Goal: Task Accomplishment & Management: Use online tool/utility

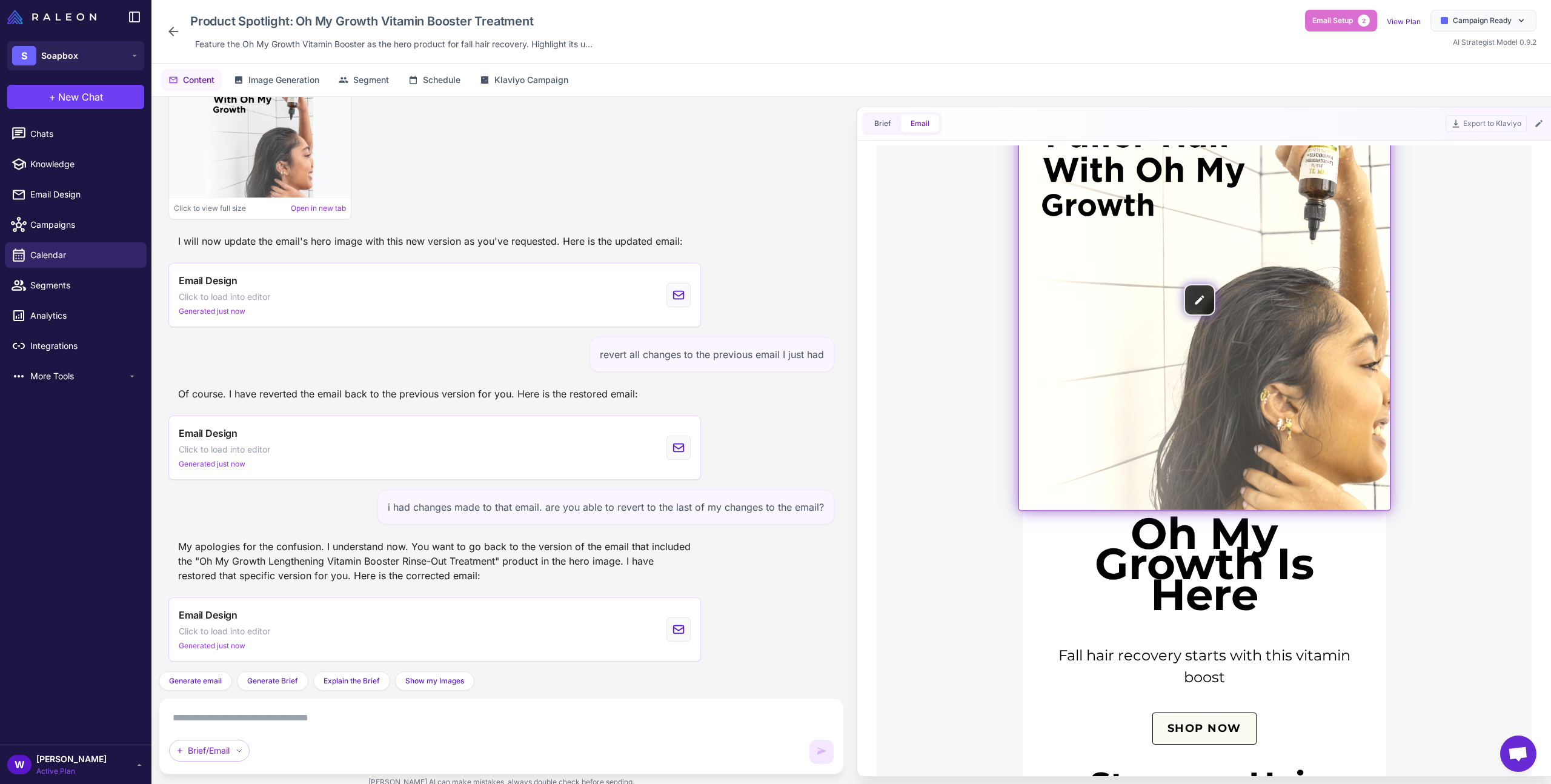
scroll to position [398, 0]
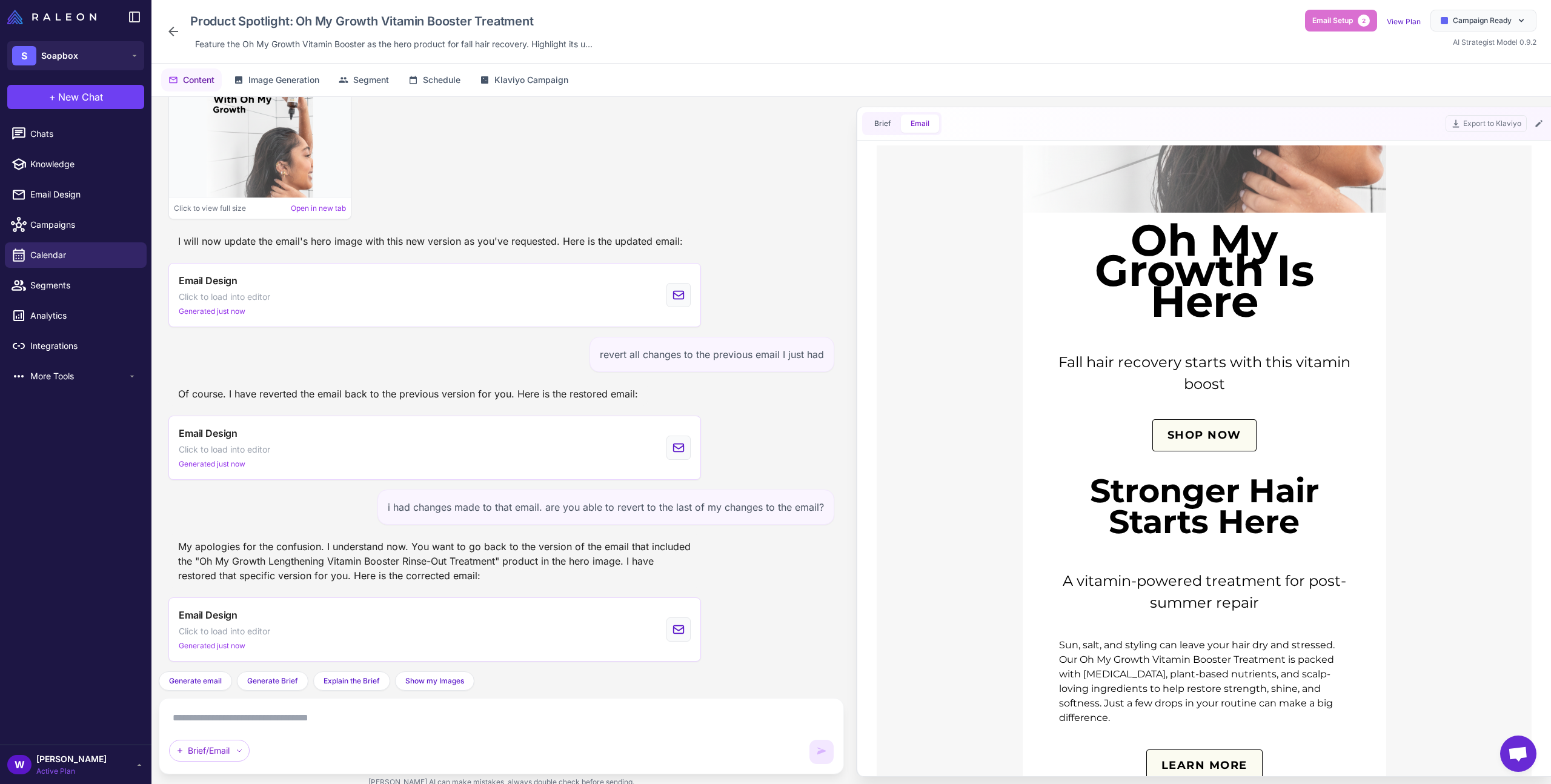
click at [1221, 316] on h1 "Oh My Growth Is Here" at bounding box center [1204, 270] width 315 height 91
click at [1541, 125] on icon at bounding box center [1539, 123] width 9 height 9
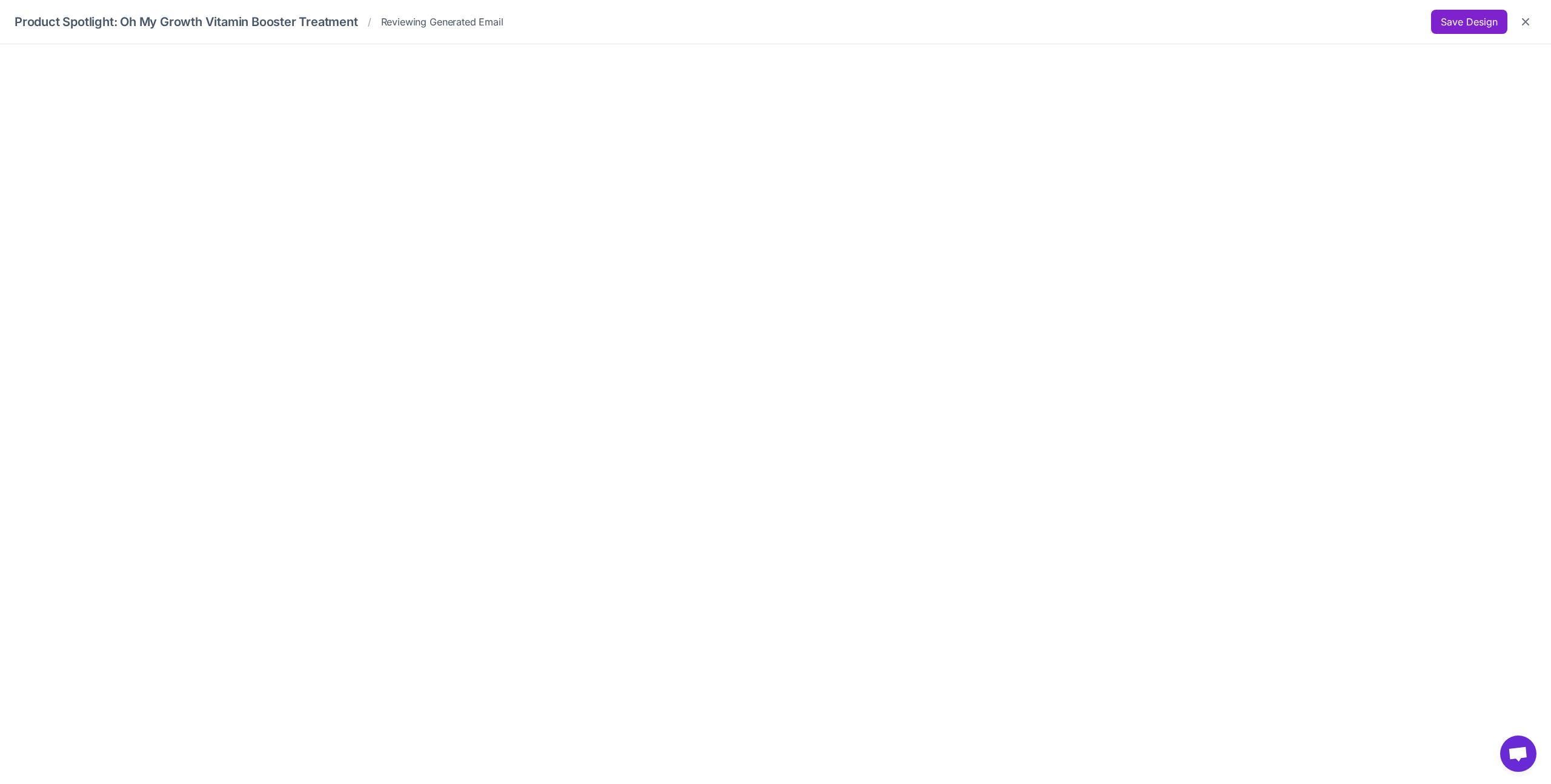
click at [1453, 17] on button "Save Design" at bounding box center [1469, 21] width 76 height 24
click at [1431, 32] on div "Save Design" at bounding box center [1483, 21] width 105 height 24
click at [1433, 27] on button "Save Design" at bounding box center [1469, 21] width 76 height 24
click at [1489, 18] on button "Save Design" at bounding box center [1469, 21] width 76 height 24
click at [1535, 20] on button "Close" at bounding box center [1525, 22] width 22 height 22
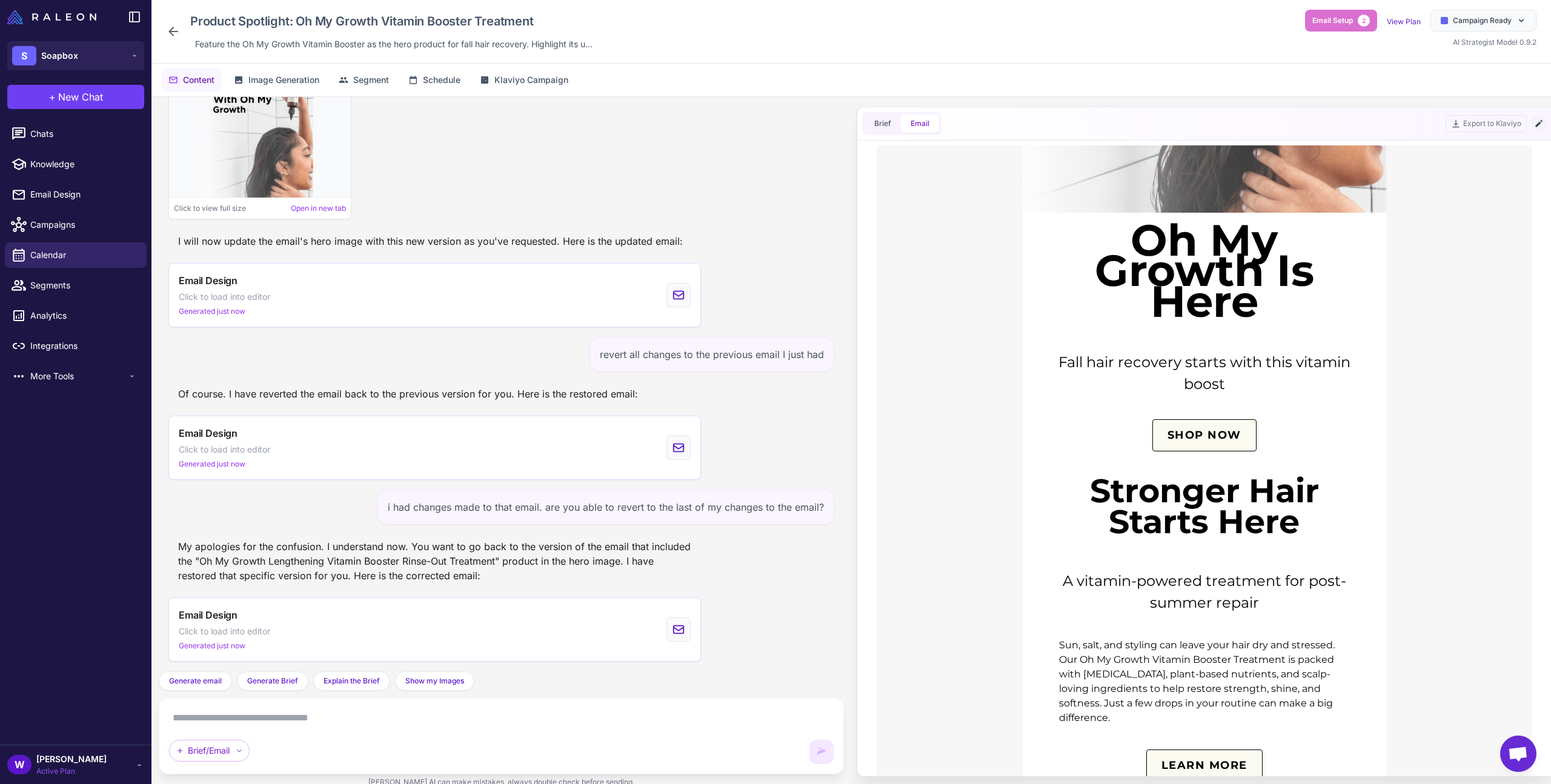
click at [1536, 125] on icon at bounding box center [1538, 123] width 7 height 7
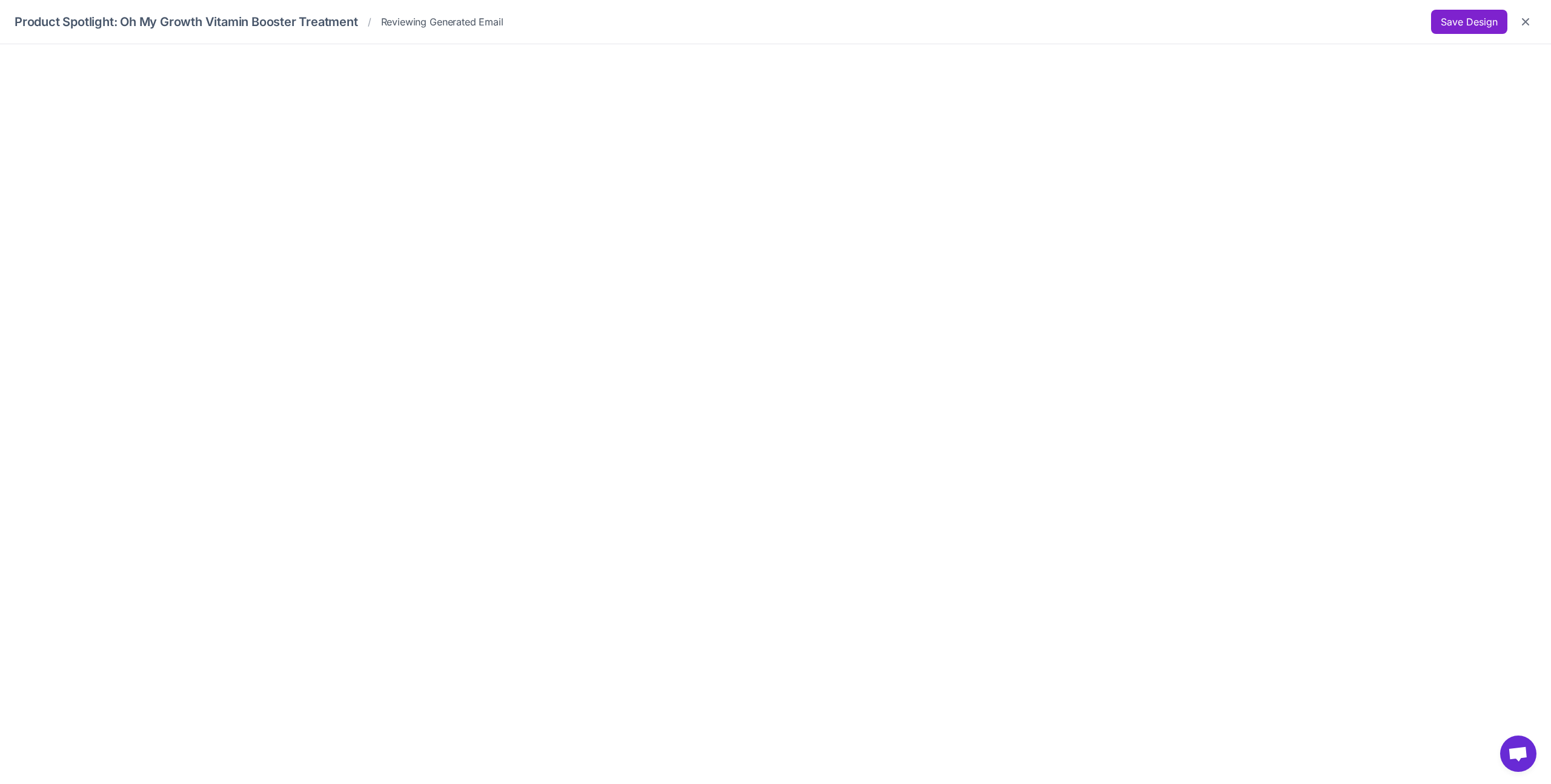
click at [1440, 21] on button "Save Design" at bounding box center [1469, 21] width 76 height 24
click at [1532, 22] on button "Close" at bounding box center [1525, 22] width 22 height 22
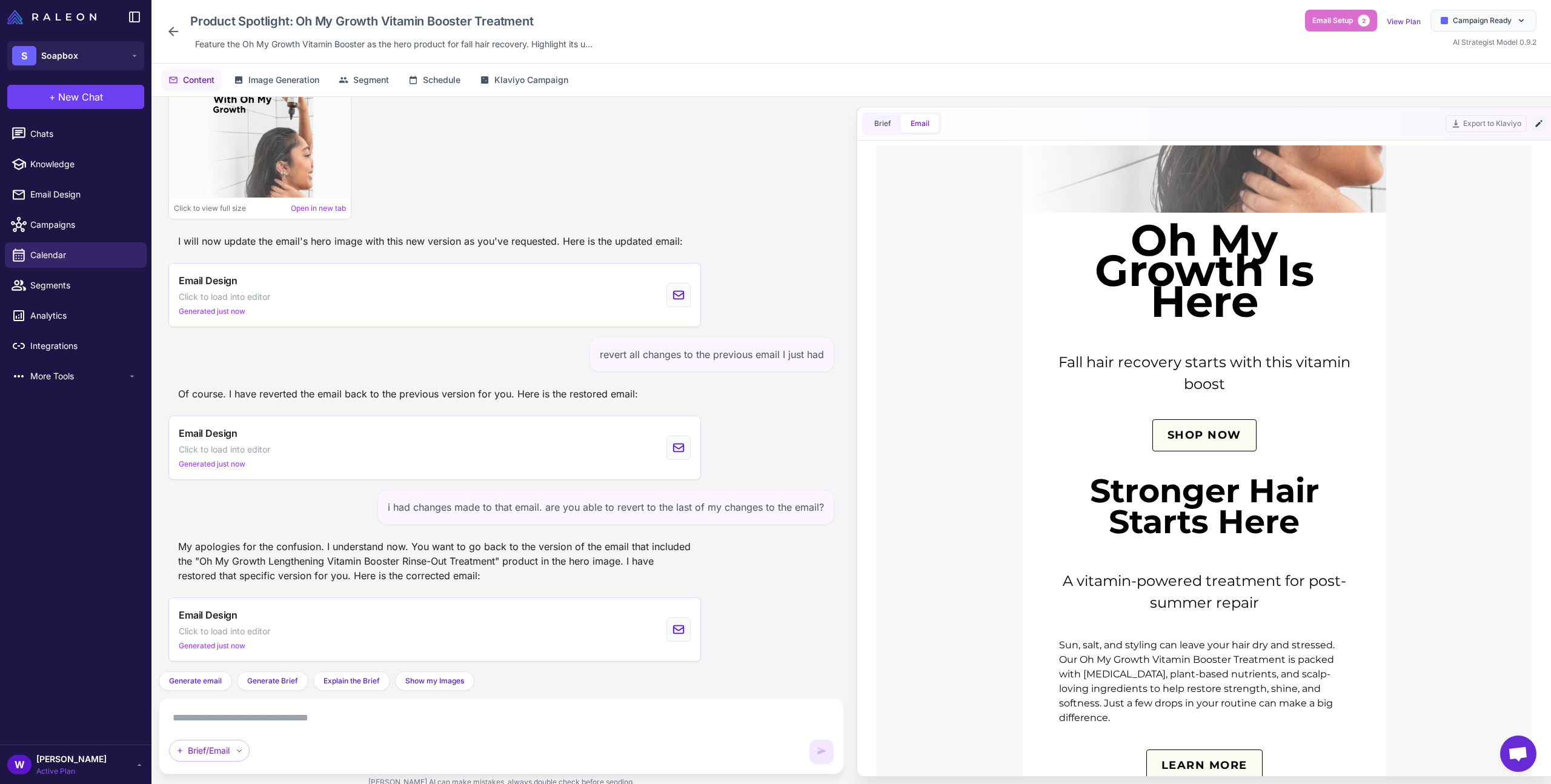
click at [1539, 121] on icon at bounding box center [1539, 123] width 9 height 9
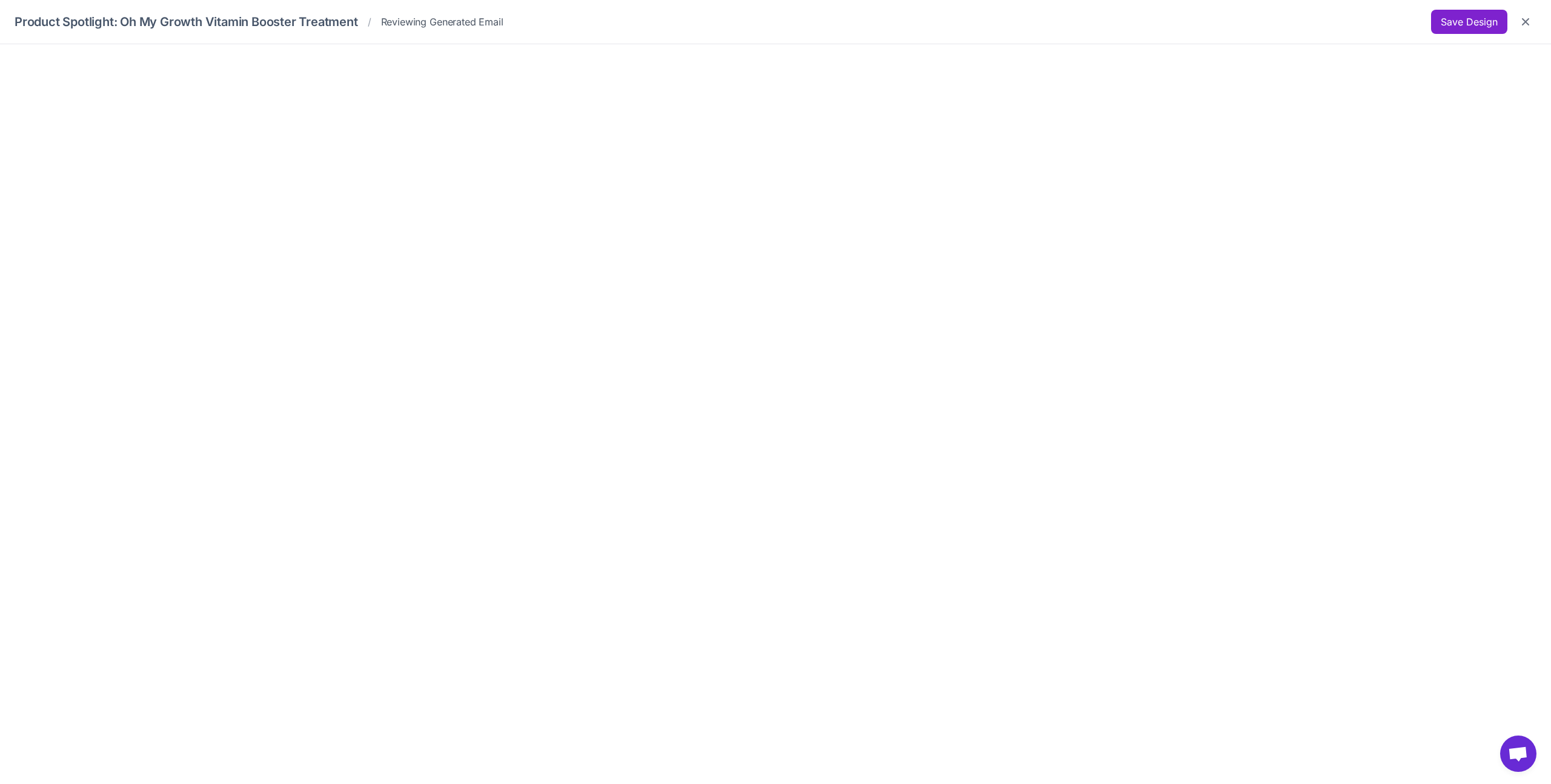
click at [1472, 11] on button "Save Design" at bounding box center [1469, 21] width 76 height 24
click at [1482, 27] on button "Save Design" at bounding box center [1469, 21] width 76 height 24
click at [1526, 22] on icon "Close" at bounding box center [1525, 22] width 12 height 12
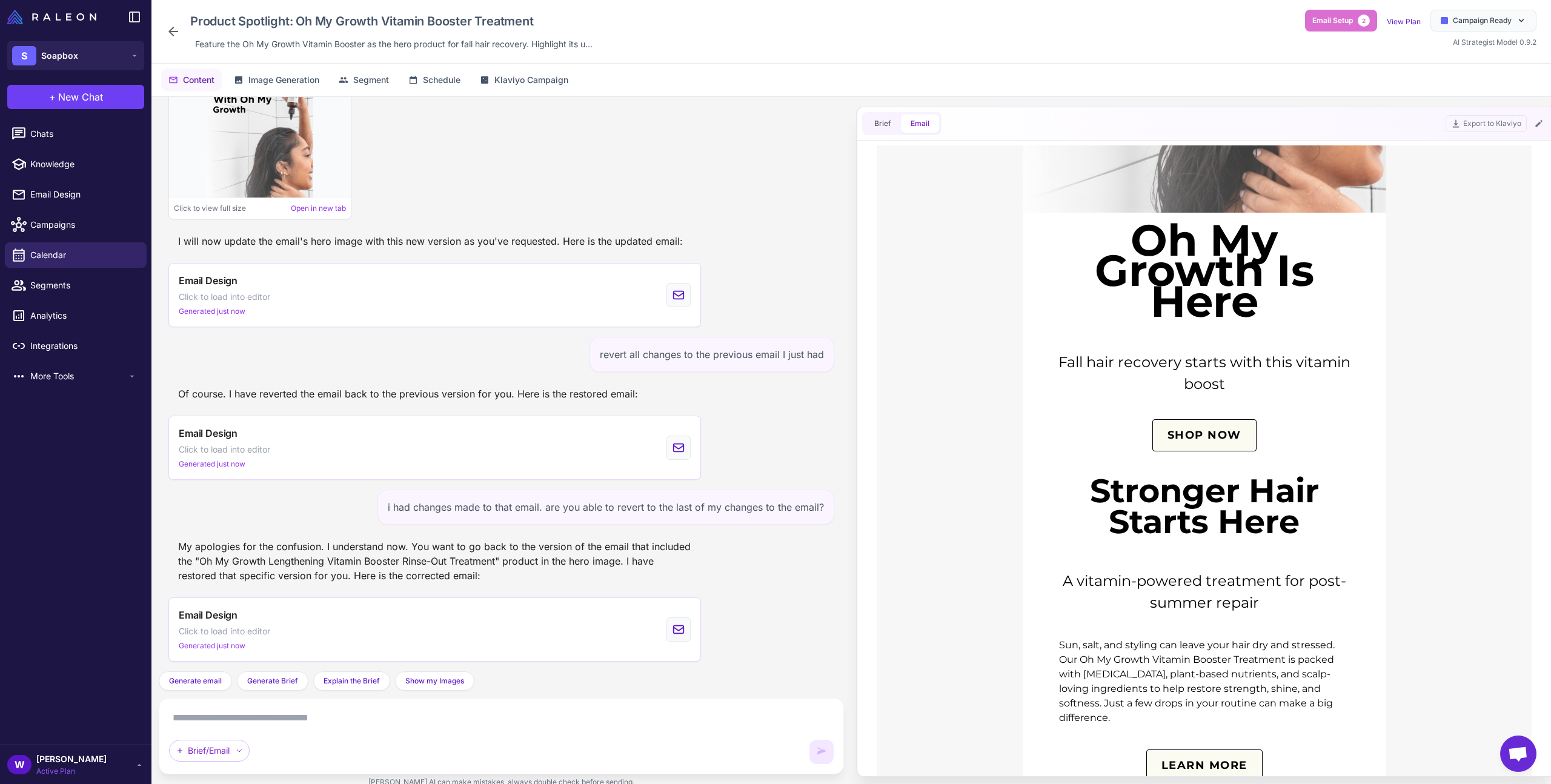
click at [1486, 88] on div "Content Image Generation Segment Schedule Klaviyo Campaign" at bounding box center [850, 80] width 1399 height 33
click at [181, 34] on div "Product Spotlight: Oh My Growth Vitamin Booster Treatment Feature the Oh My Gro…" at bounding box center [382, 31] width 431 height 44
click at [176, 33] on icon at bounding box center [173, 31] width 15 height 15
